Goal: Register for event/course

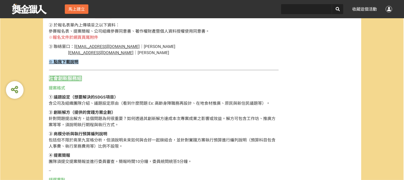
scroll to position [707, 0]
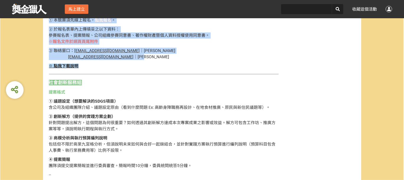
drag, startPoint x: 49, startPoint y: 36, endPoint x: 88, endPoint y: 67, distance: 49.7
click at [142, 87] on div "社會創新×創意落地 辦理社會創新實驗提案徵選， 以社群連結、共享共創之概念， 跨領域、跨組織之社群交流、協同解決社會議題。 參考SDGs進行社會議題設定 徵選…" at bounding box center [164, 160] width 230 height 1179
copy div "報名方式 ① 本競賽須先線上報名， 點我報名 。 ② 於報名表單內上傳填妥之以下資料： 參賽報名表、提案簡報、公司組織參賽同意書、著作權財產暨個人資料授權使用…"
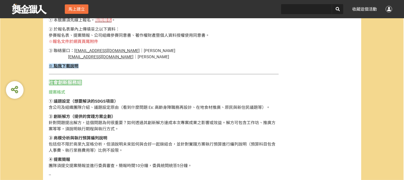
click at [161, 116] on div "社會創新×創意落地 辦理社會創新實驗提案徵選， 以社群連結、共享共創之概念， 跨領域、跨組織之社群交流、協同解決社會議題。 參考SDGs進行社會議題設定 徵選…" at bounding box center [164, 160] width 230 height 1179
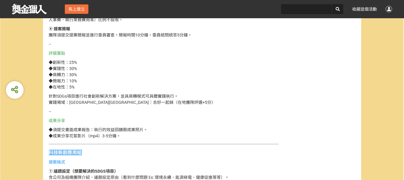
scroll to position [803, 0]
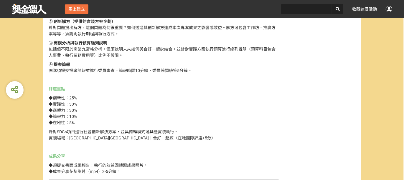
click at [303, 133] on div "投稿時間 [DATE] 00:00 [DATE] 23:55 參賽資格 身份限制 社會人士, 新創公司, 大專院校（含研究所） 國籍/地區限制 台灣 比賽時區…" at bounding box center [322, 115] width 80 height 1316
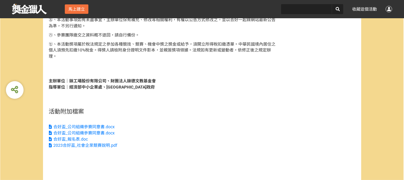
scroll to position [1357, 0]
